Goal: Task Accomplishment & Management: Complete application form

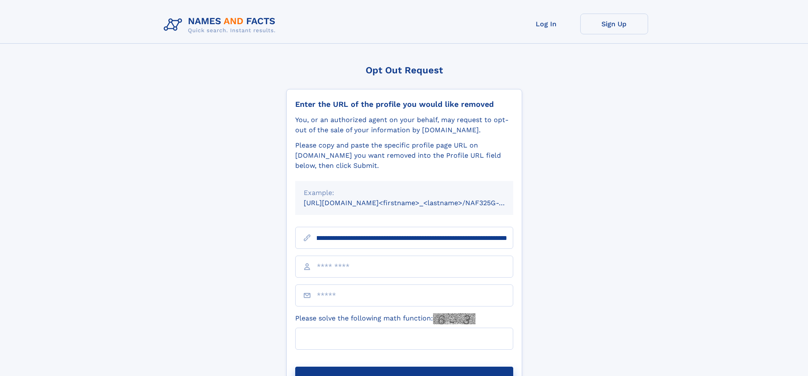
scroll to position [0, 110]
type input "**********"
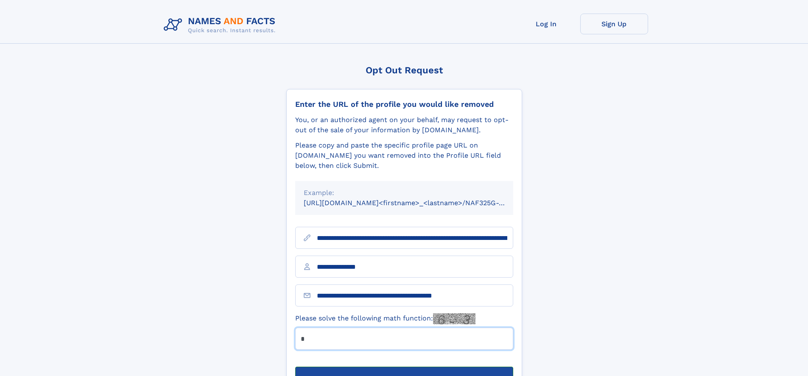
type input "*"
click at [404, 367] on button "Submit Opt Out Request" at bounding box center [404, 380] width 218 height 27
